Goal: Information Seeking & Learning: Learn about a topic

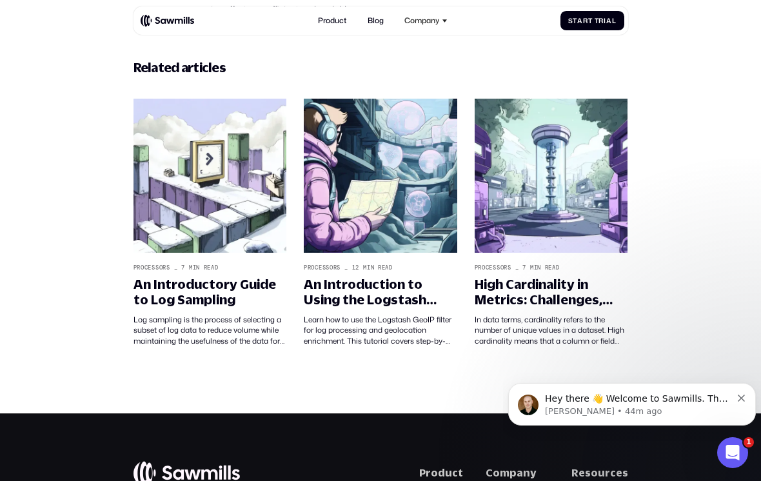
scroll to position [3962, 0]
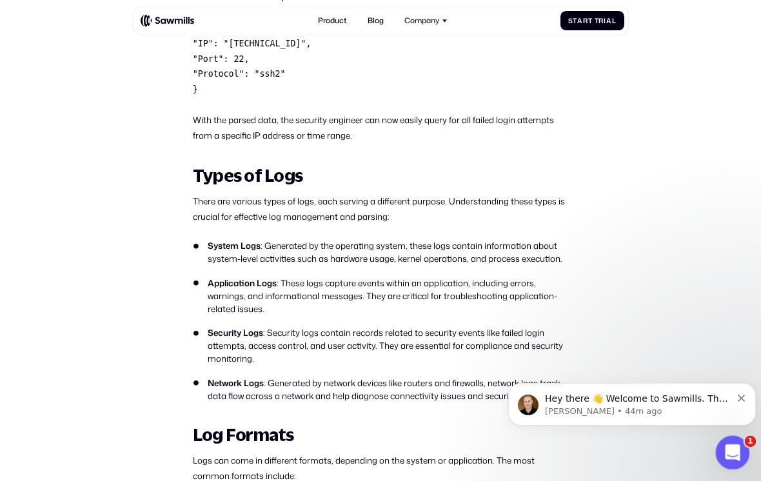
click at [729, 457] on icon "Open Intercom Messenger" at bounding box center [730, 450] width 21 height 21
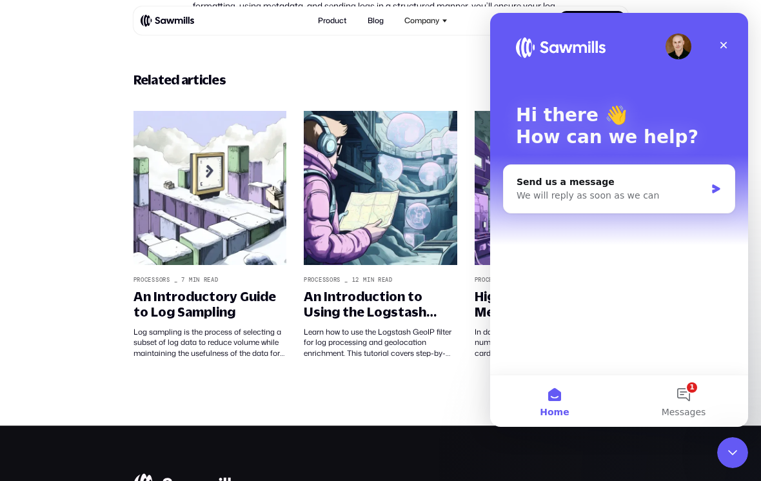
click at [693, 405] on button "1 Messages" at bounding box center [683, 401] width 129 height 52
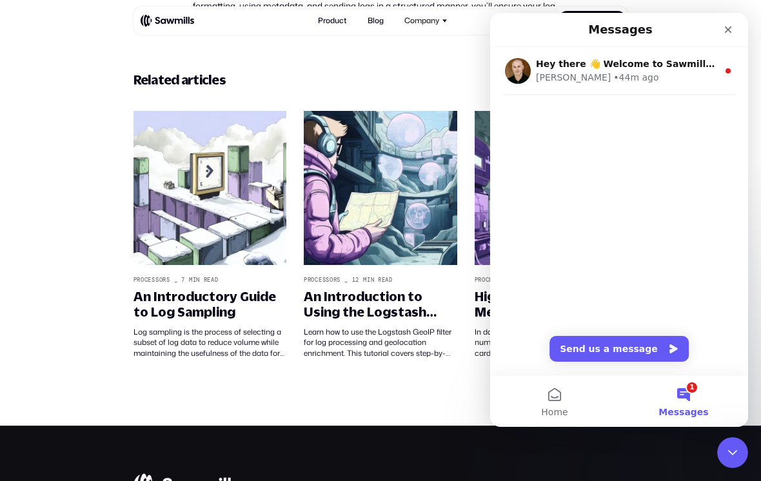
click at [682, 400] on button "1 Messages" at bounding box center [683, 401] width 129 height 52
click at [683, 401] on button "1 Messages" at bounding box center [683, 401] width 129 height 52
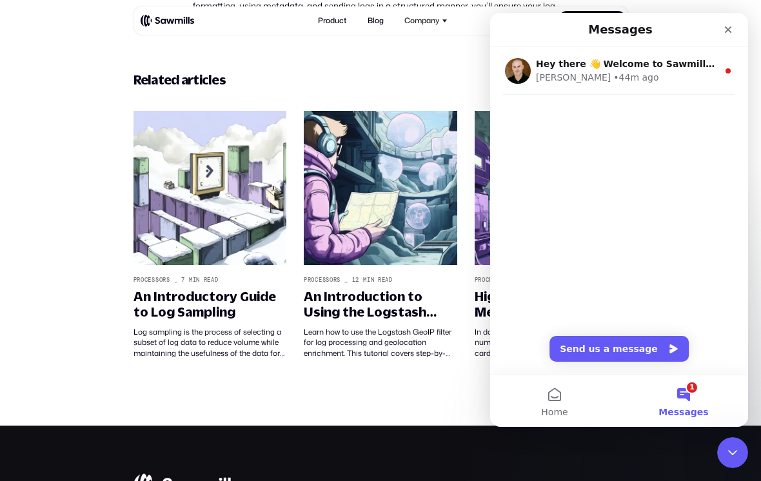
click at [683, 401] on button "1 Messages" at bounding box center [683, 401] width 129 height 52
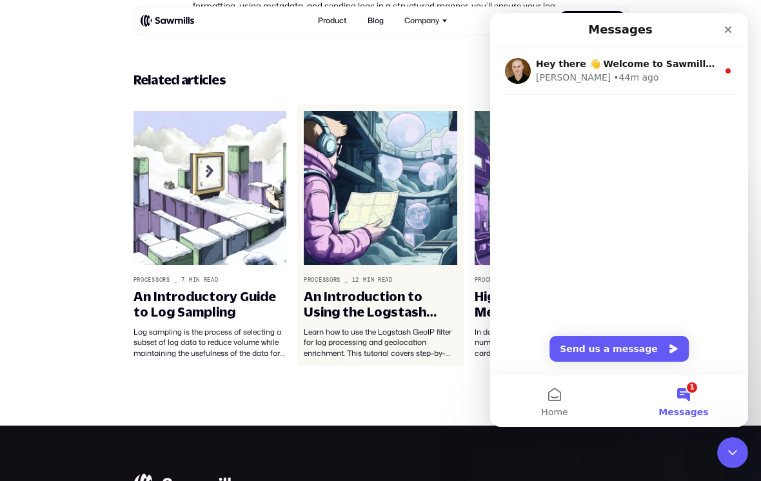
click at [363, 111] on img at bounding box center [380, 188] width 153 height 154
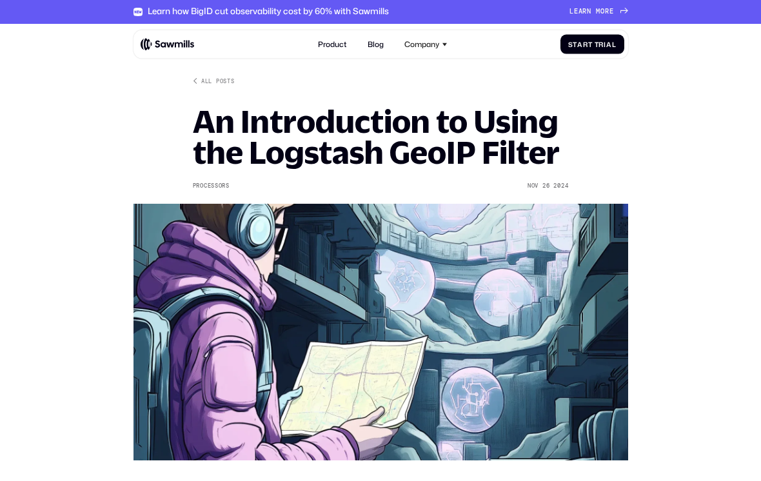
click at [412, 139] on h1 "An Introduction to Using the Logstash GeoIP Filter" at bounding box center [381, 137] width 376 height 62
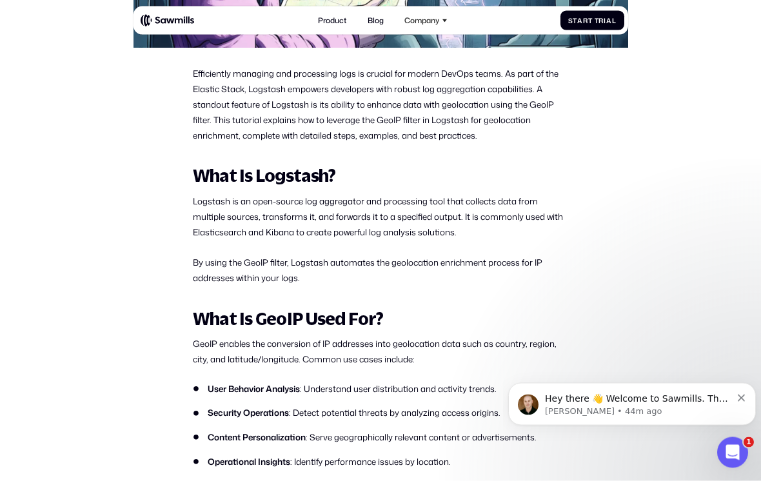
scroll to position [398, 0]
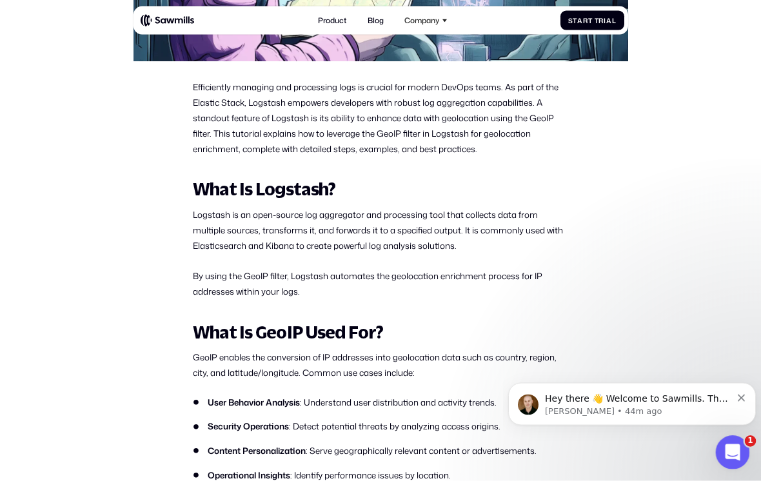
click at [733, 457] on icon "Open Intercom Messenger" at bounding box center [730, 450] width 21 height 21
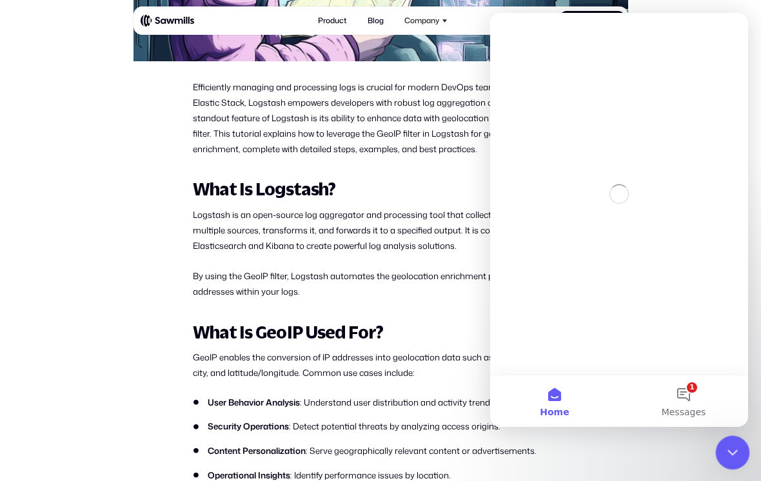
scroll to position [0, 0]
click at [732, 456] on icon "Close Intercom Messenger" at bounding box center [730, 450] width 15 height 15
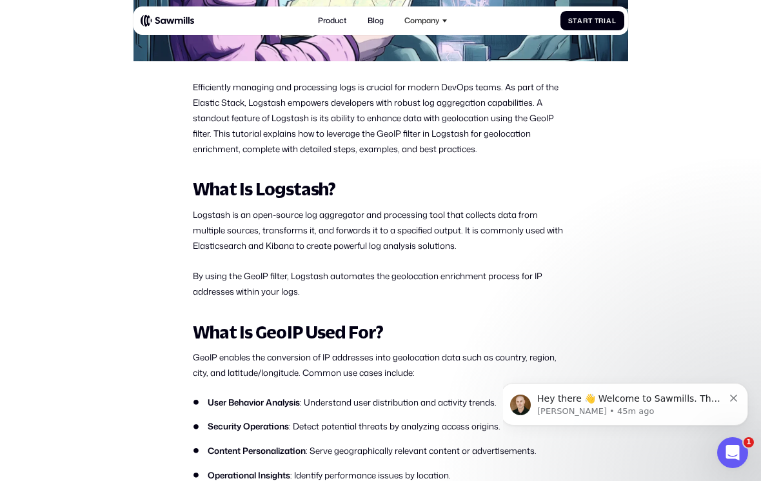
click at [612, 395] on p "Hey there 👋 Welcome to Sawmills. The smart telemetry management platform that s…" at bounding box center [630, 399] width 186 height 13
